Goal: Information Seeking & Learning: Learn about a topic

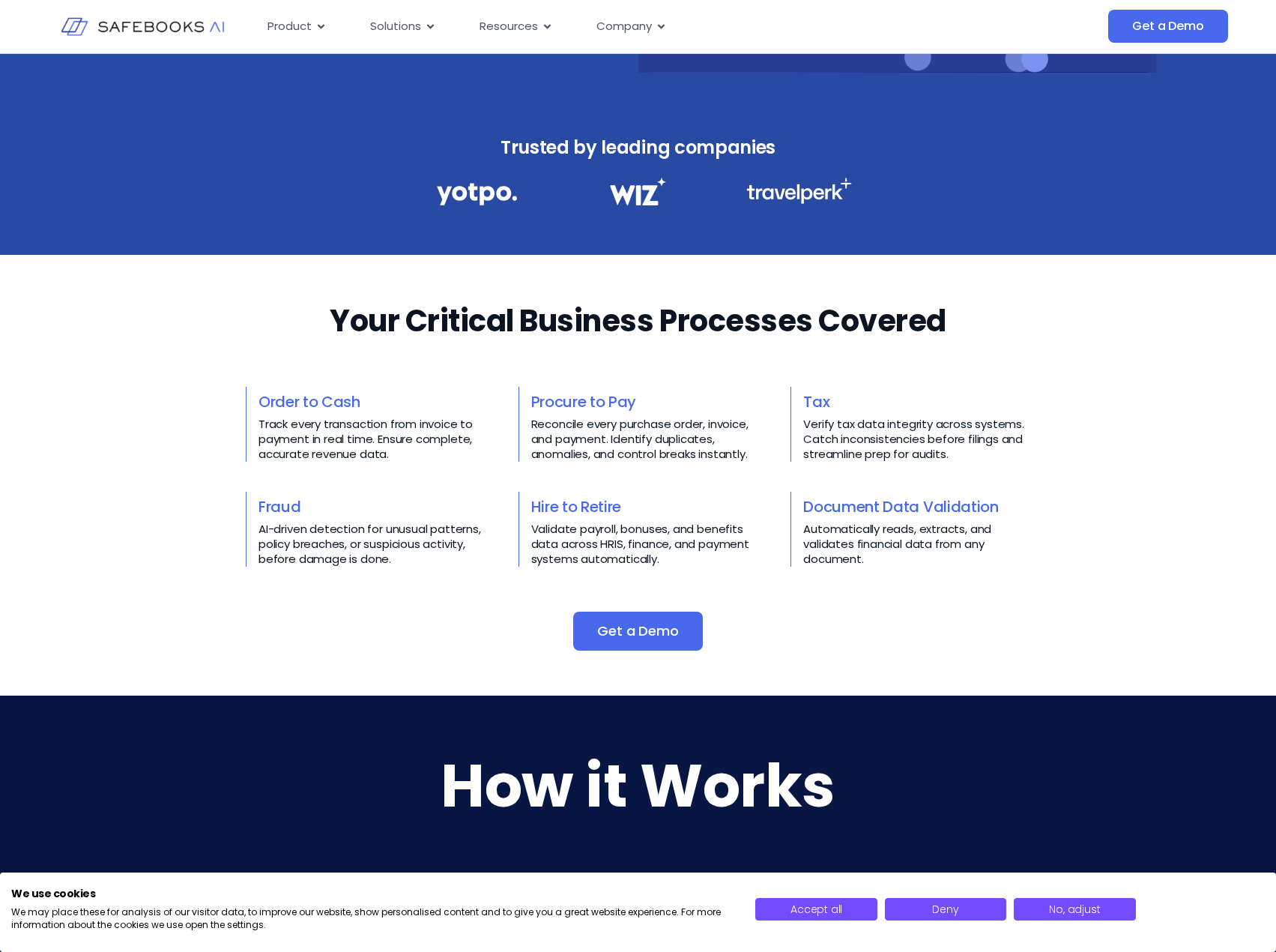
scroll to position [375, 0]
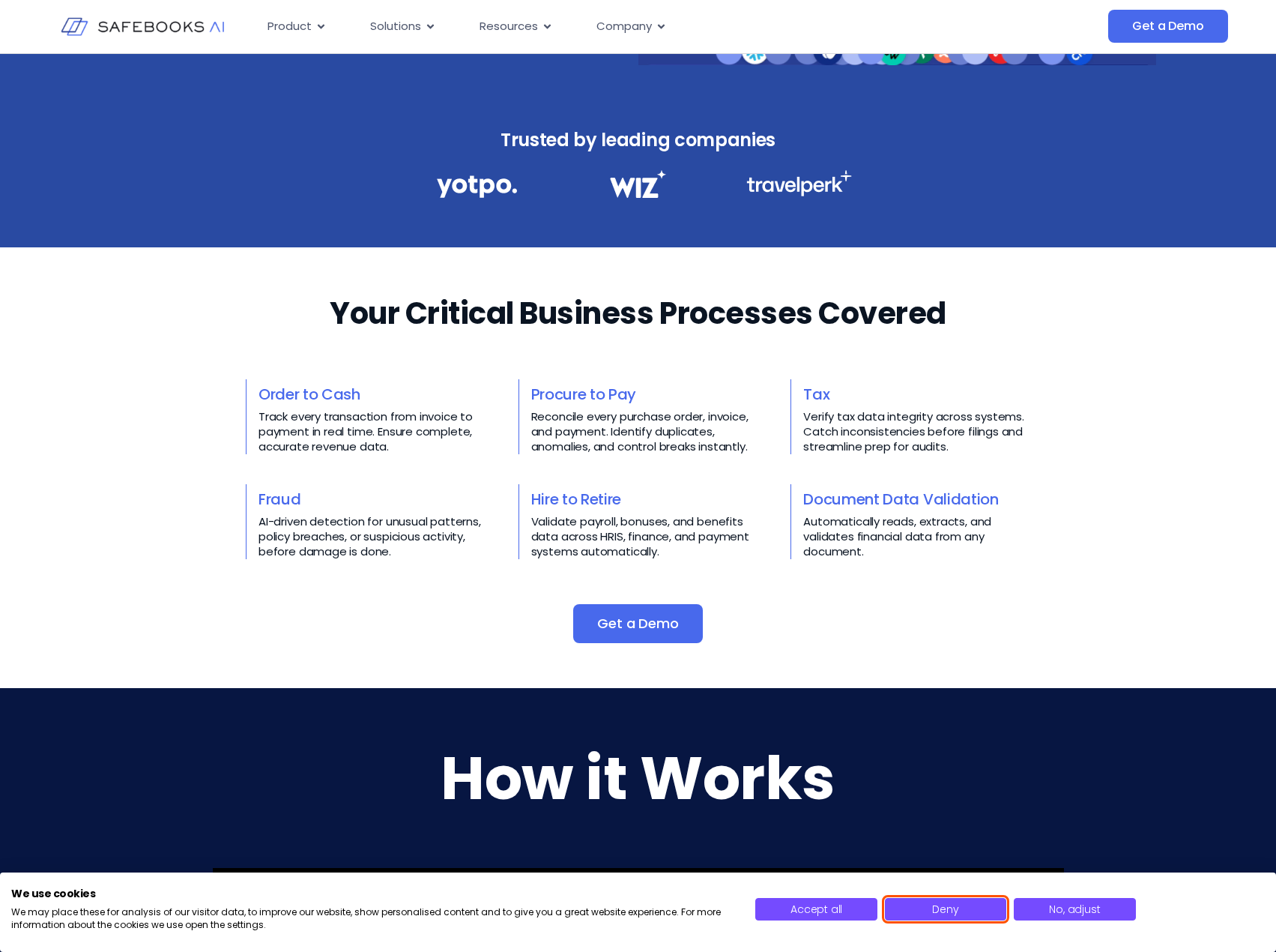
click at [965, 914] on button "Deny" at bounding box center [946, 909] width 121 height 22
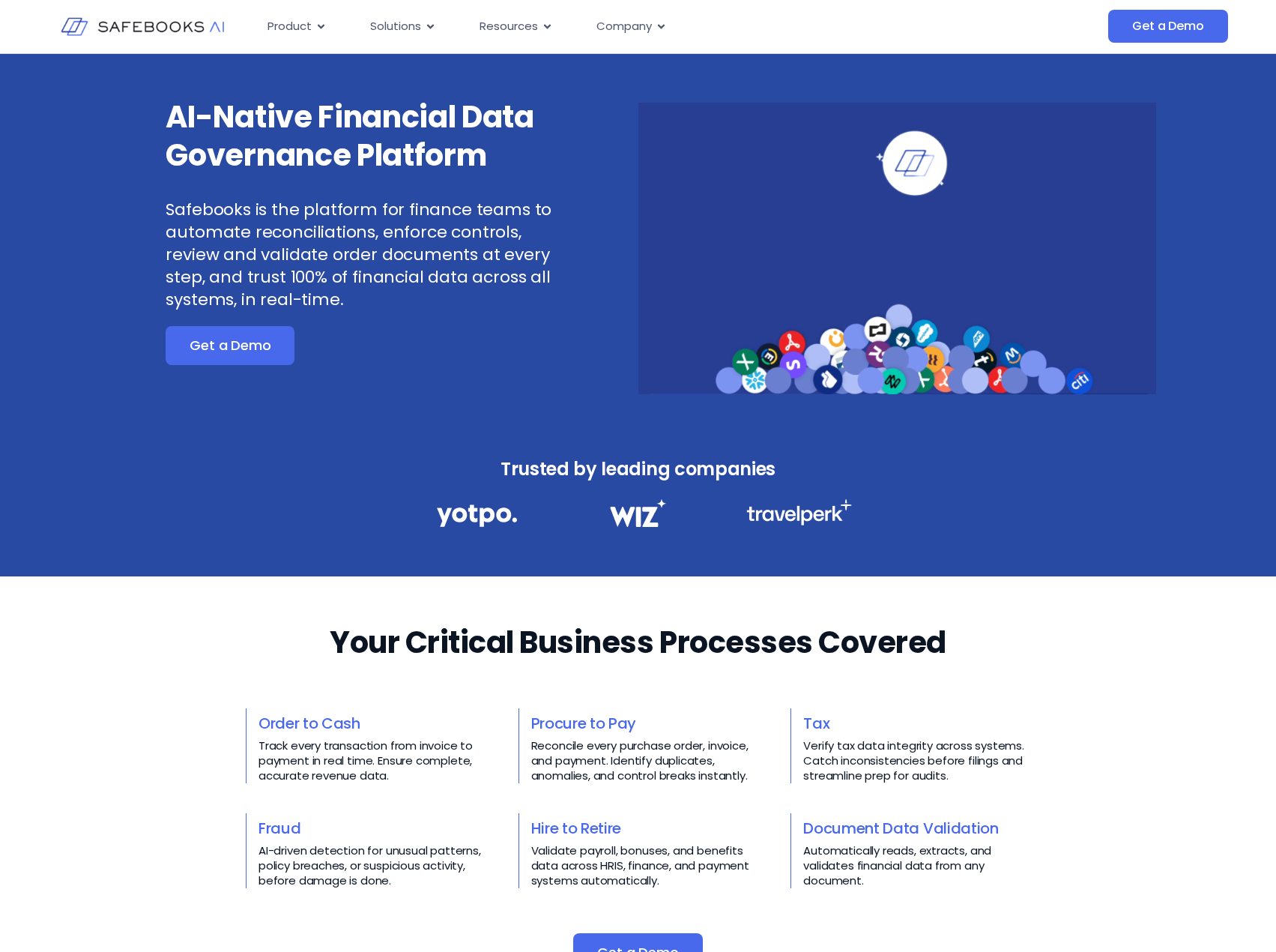
scroll to position [0, 0]
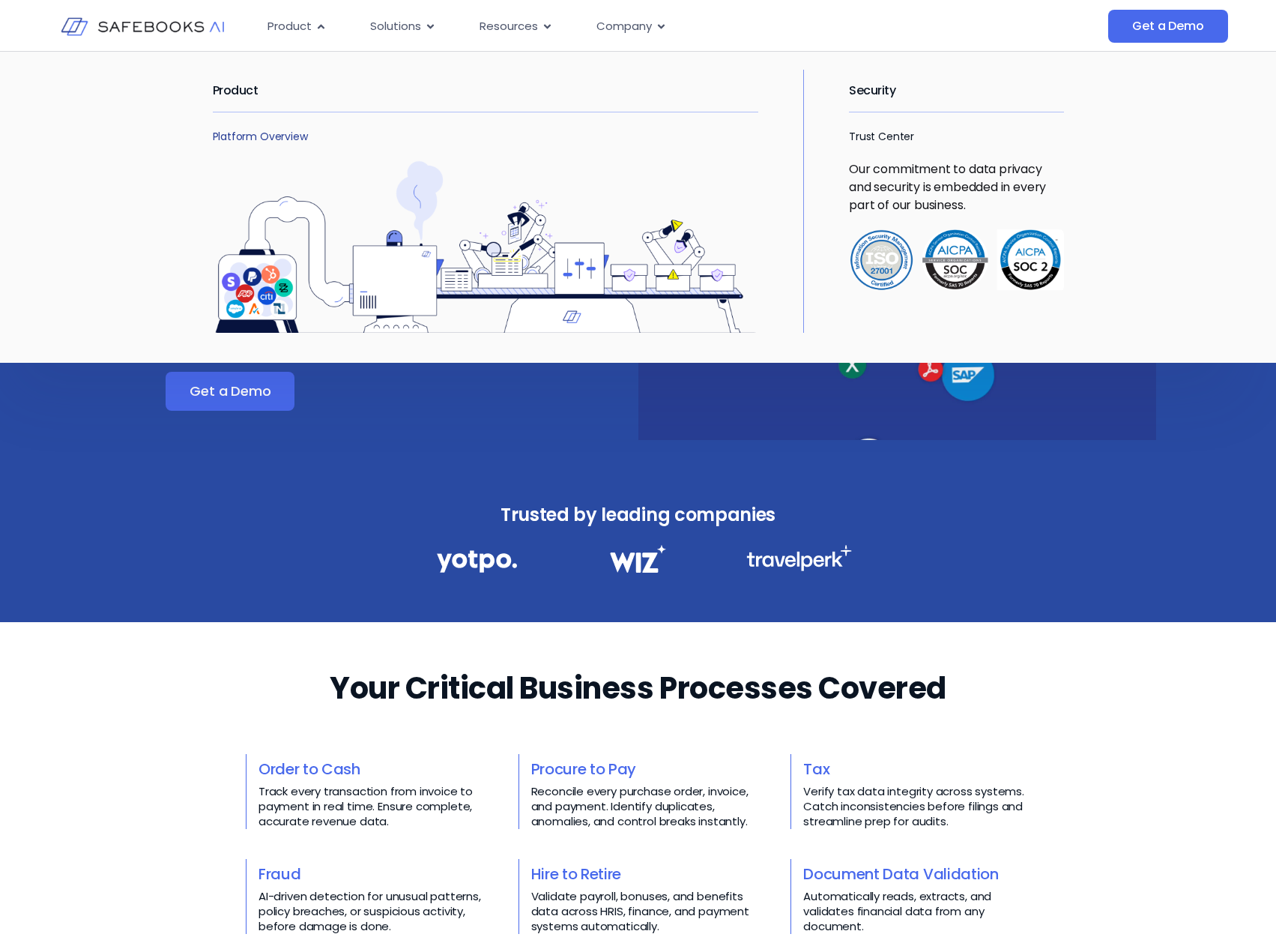
click at [250, 142] on link "Platform Overview" at bounding box center [260, 136] width 95 height 15
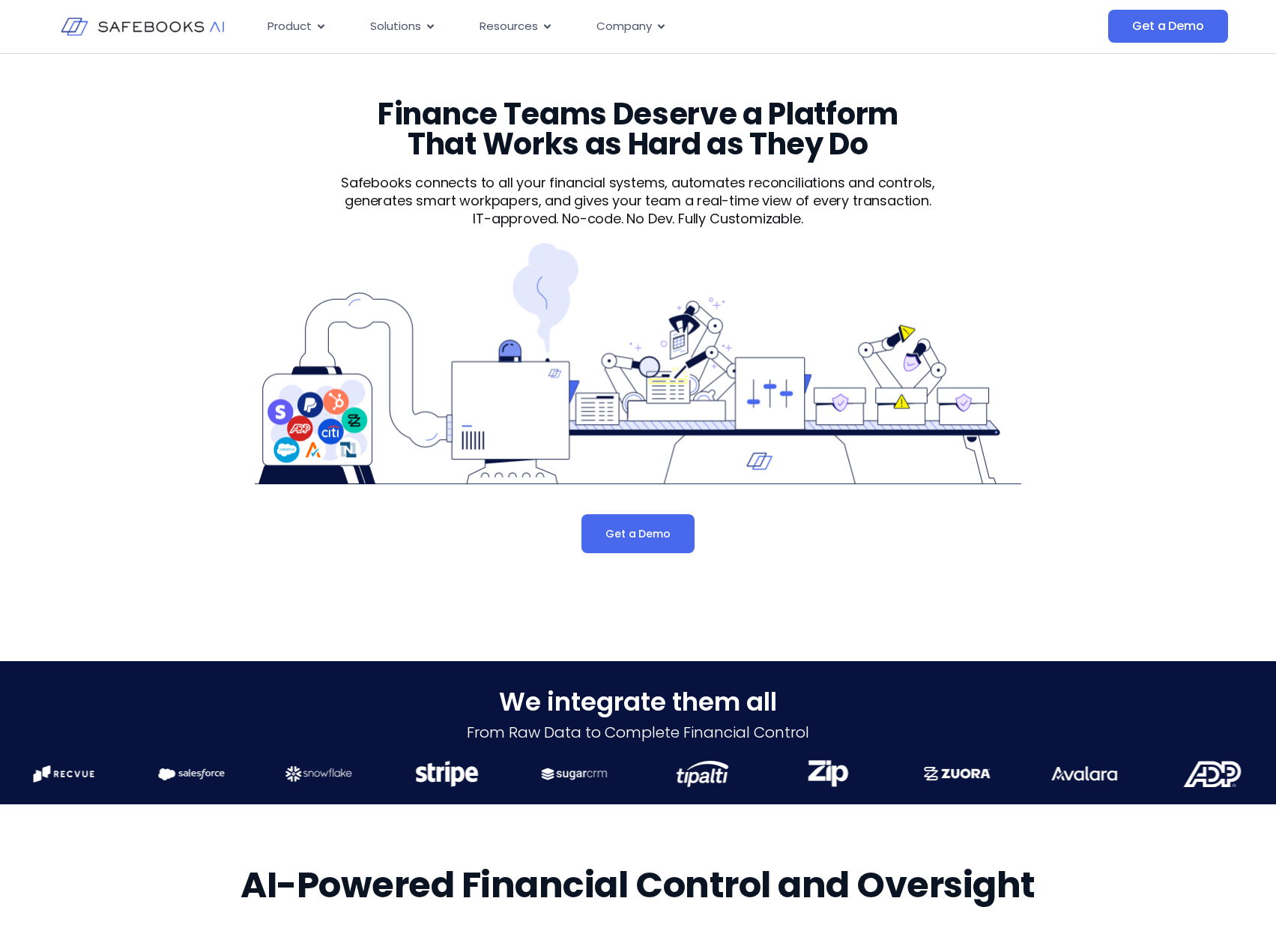
click at [157, 27] on img at bounding box center [143, 26] width 164 height 47
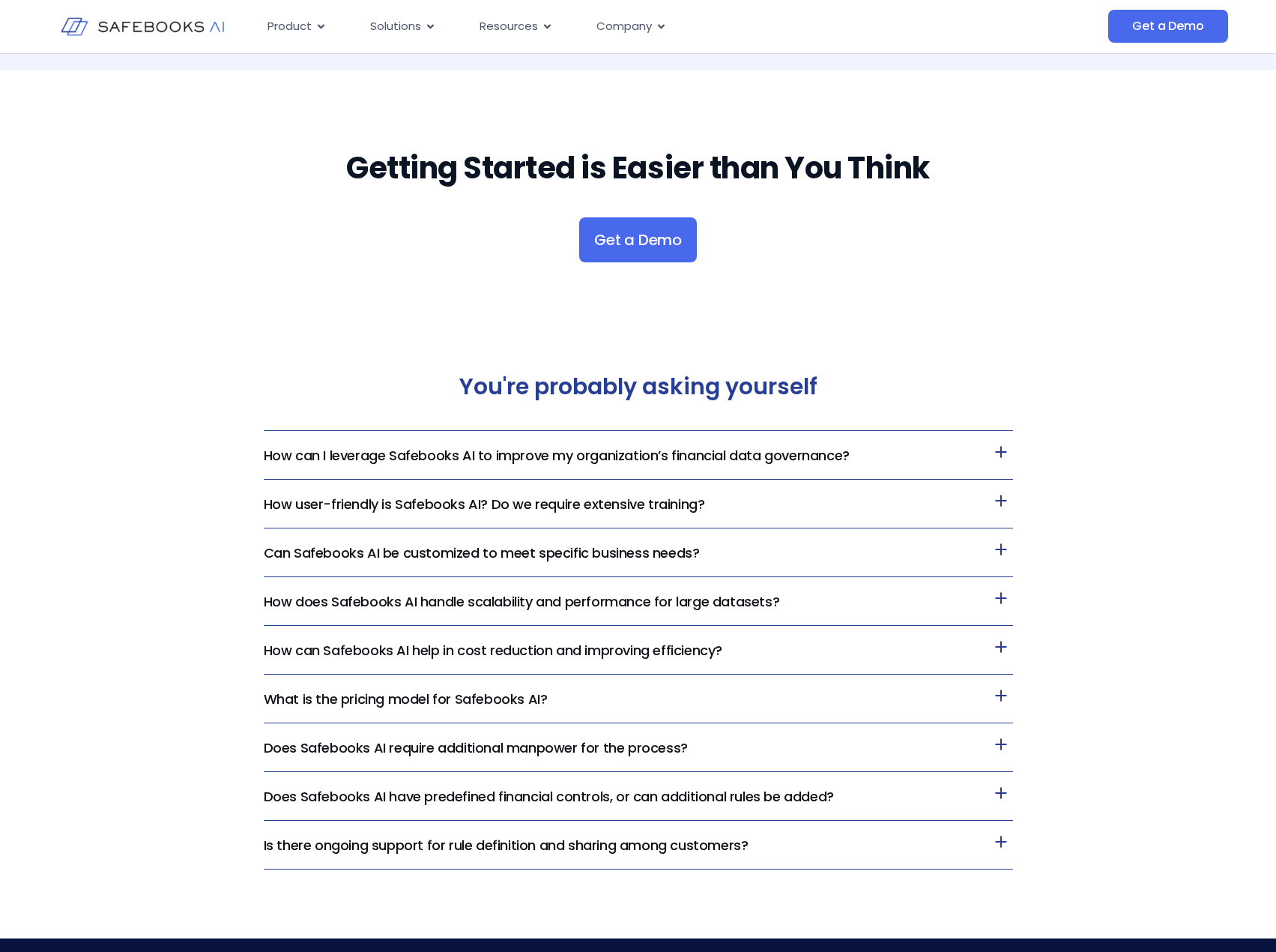
scroll to position [2848, 0]
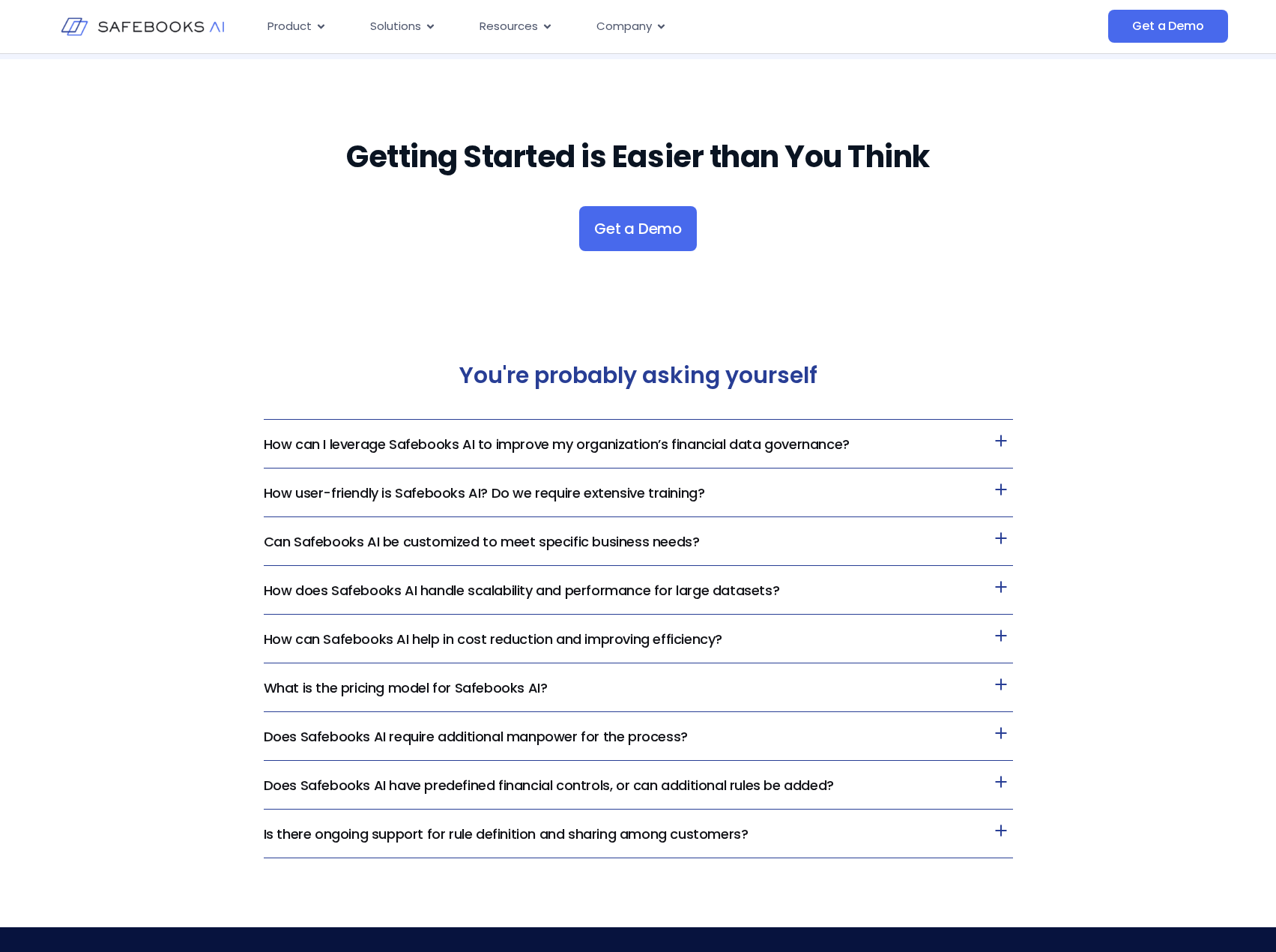
click at [445, 433] on h3 "How can I leverage Safebooks AI to improve my organization’s financial data gov…" at bounding box center [638, 444] width 749 height 49
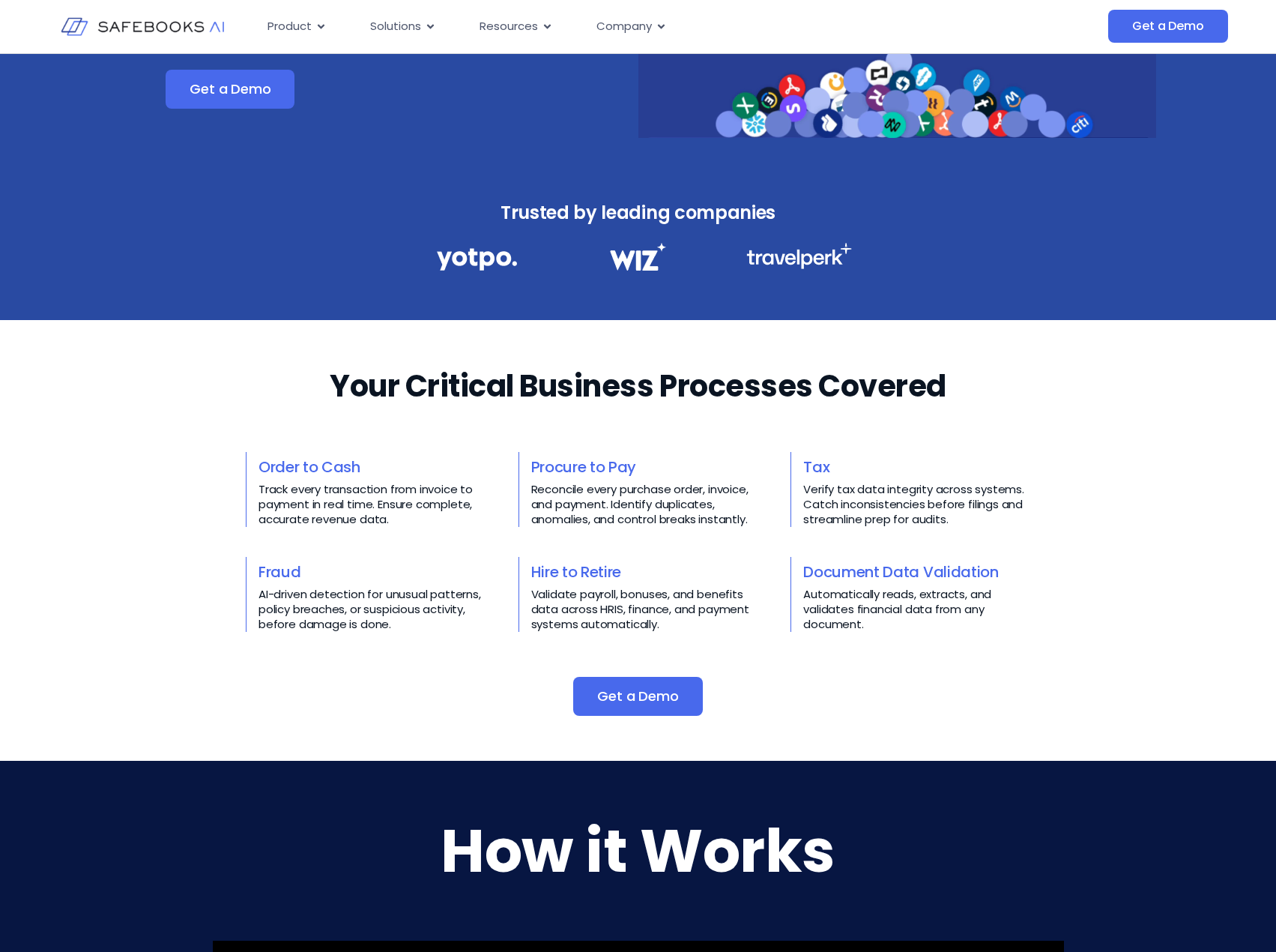
scroll to position [300, 0]
